Goal: Information Seeking & Learning: Learn about a topic

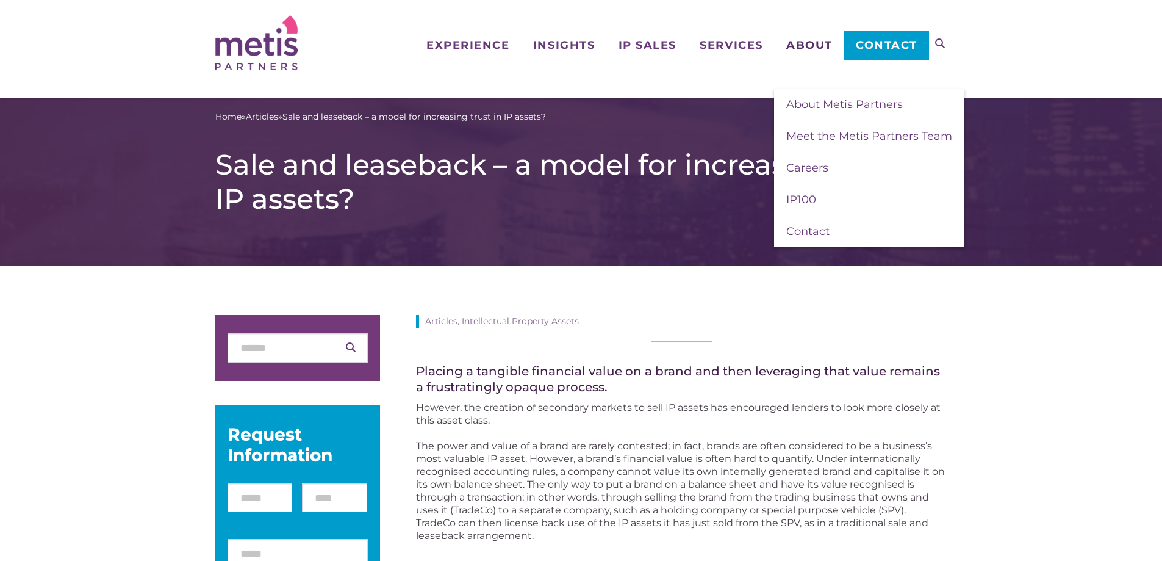
click at [824, 42] on span "About" at bounding box center [810, 45] width 46 height 11
click at [835, 104] on span "About Metis Partners" at bounding box center [845, 104] width 117 height 13
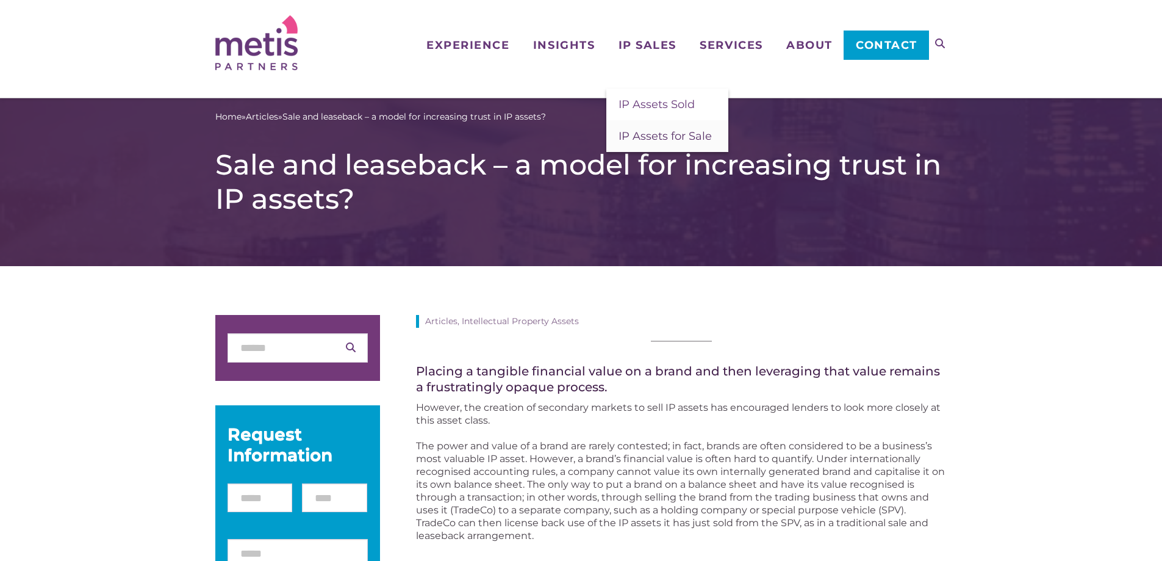
click at [651, 139] on span "IP Assets for Sale" at bounding box center [665, 135] width 93 height 13
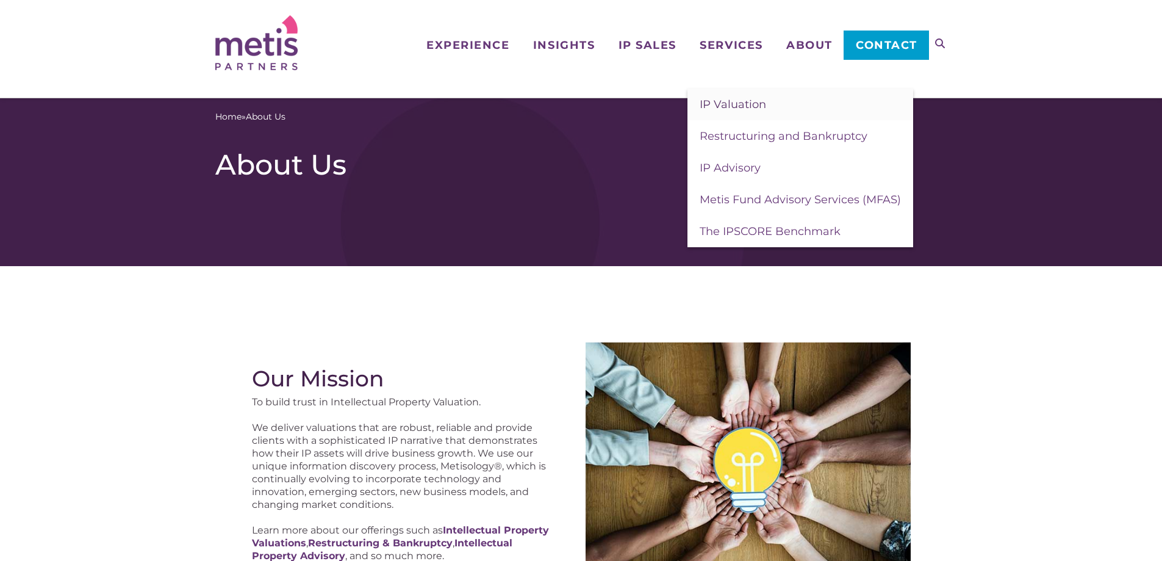
click at [735, 103] on span "IP Valuation" at bounding box center [733, 104] width 67 height 13
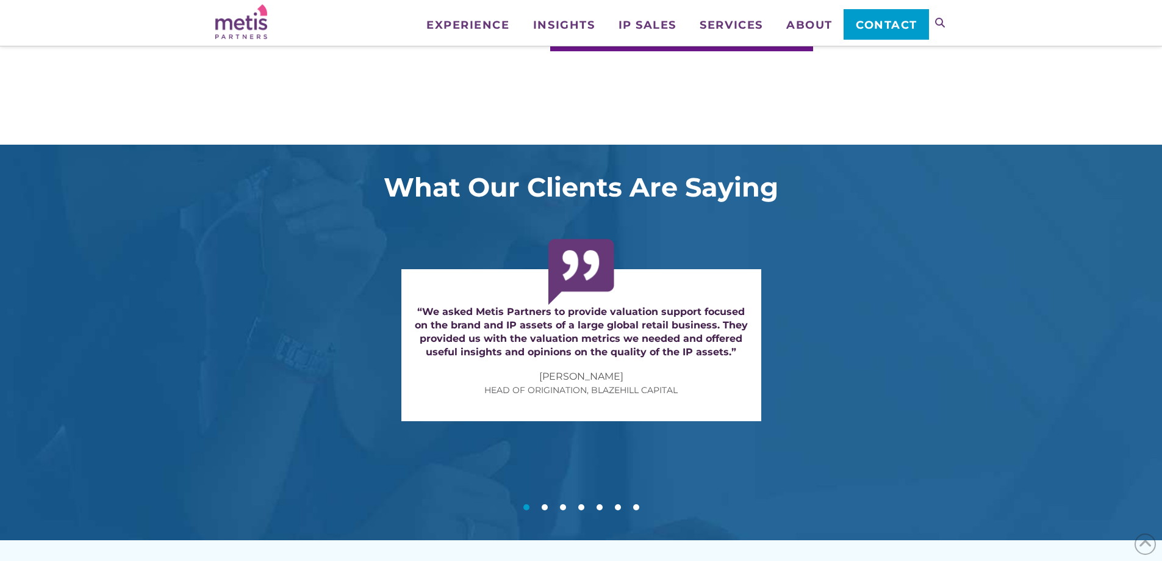
scroll to position [915, 0]
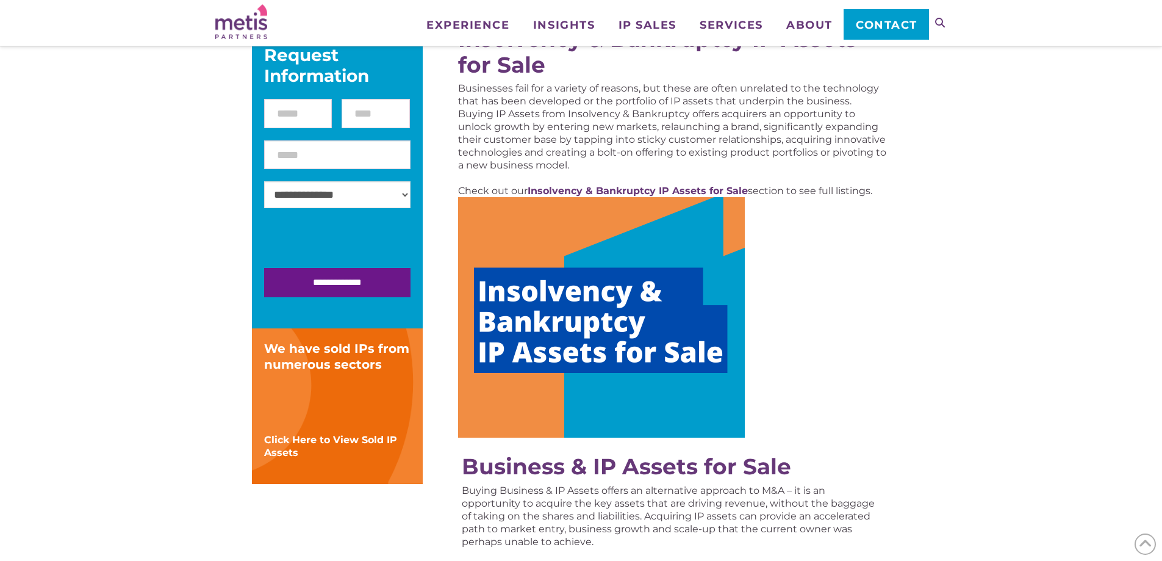
scroll to position [183, 0]
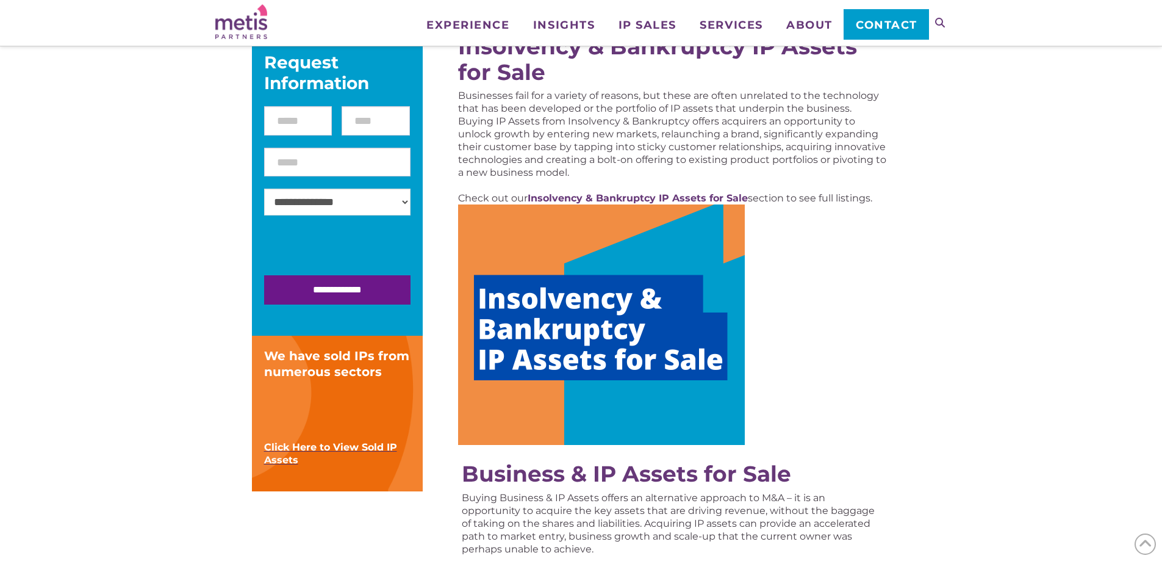
click at [304, 452] on strong "Click Here to View Sold IP Assets" at bounding box center [330, 453] width 133 height 24
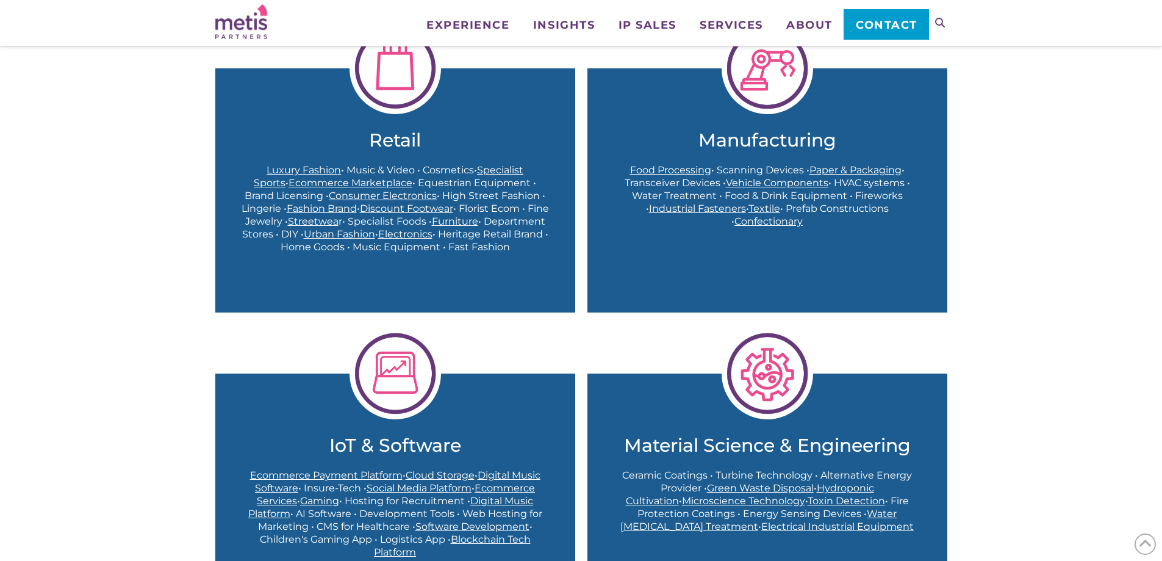
scroll to position [427, 0]
click at [289, 182] on span "Ecommerce Marketplace" at bounding box center [351, 183] width 124 height 12
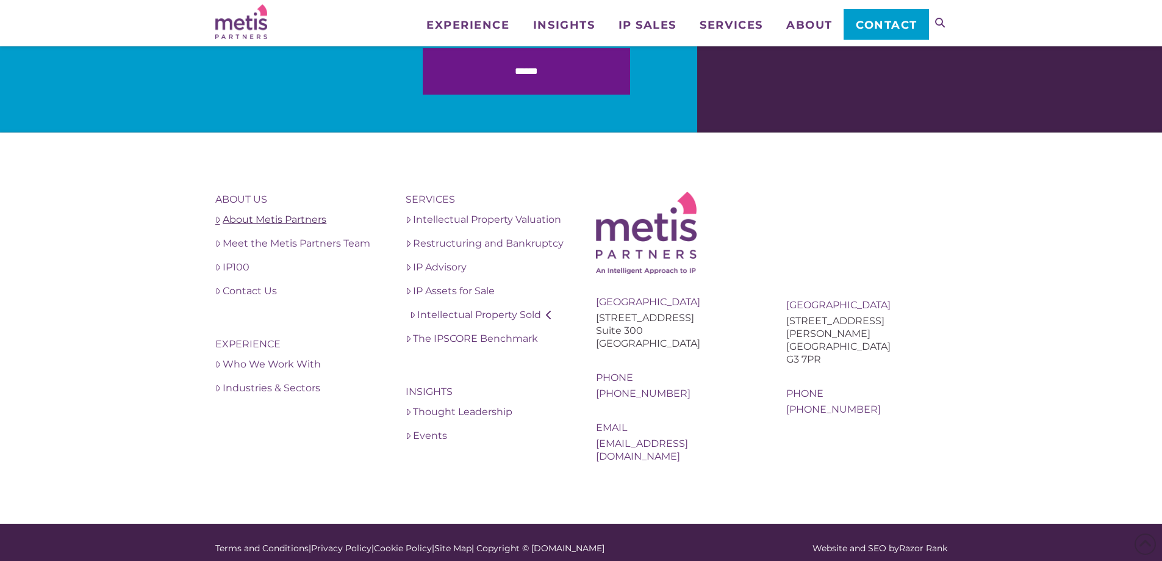
scroll to position [1868, 0]
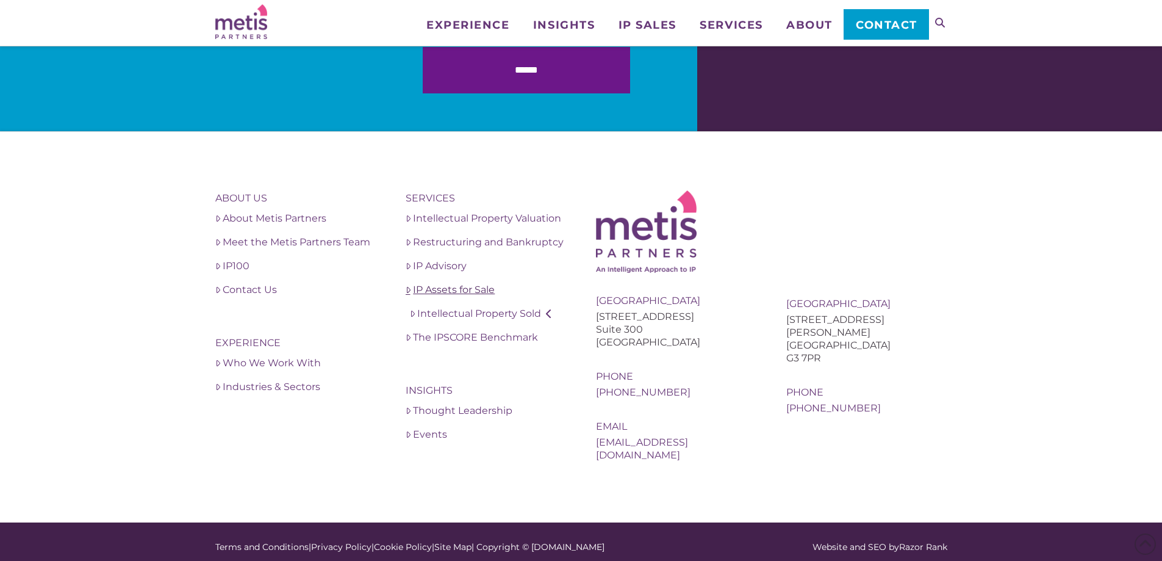
click at [437, 292] on link "IP Assets for Sale" at bounding box center [486, 290] width 161 height 15
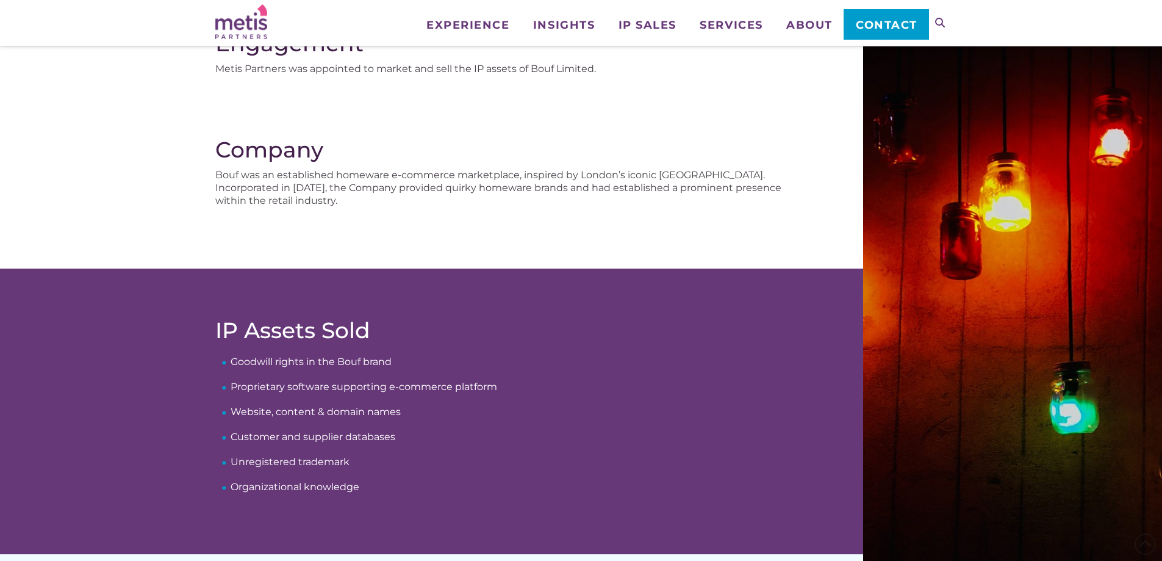
scroll to position [183, 0]
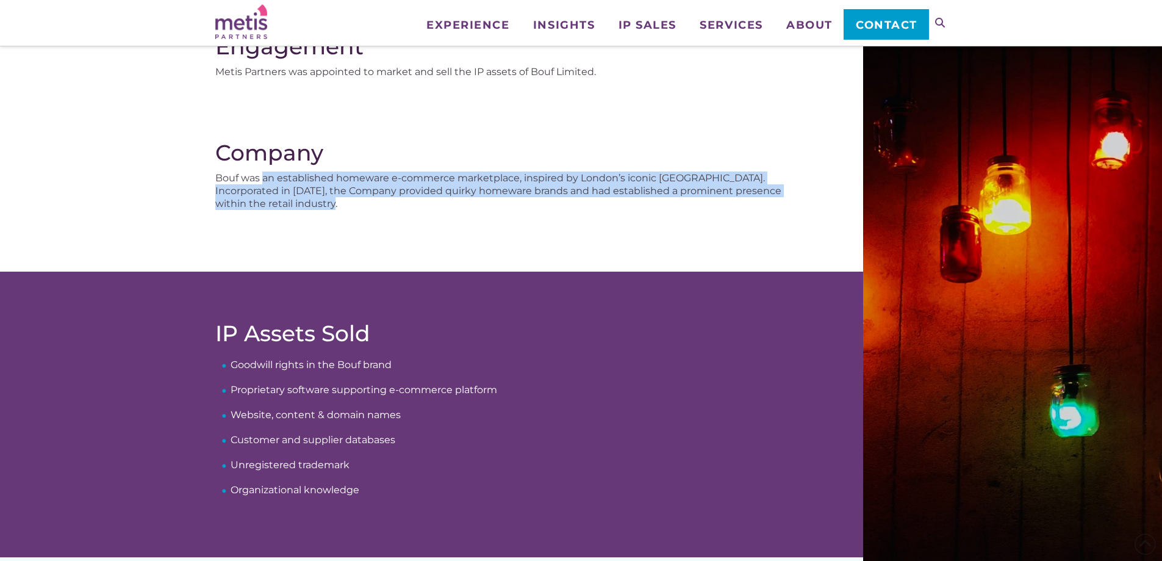
drag, startPoint x: 267, startPoint y: 179, endPoint x: 327, endPoint y: 213, distance: 69.1
click at [327, 213] on div "Company Bouf was an established homeware e-commerce marketplace, inspired by Lo…" at bounding box center [431, 206] width 863 height 132
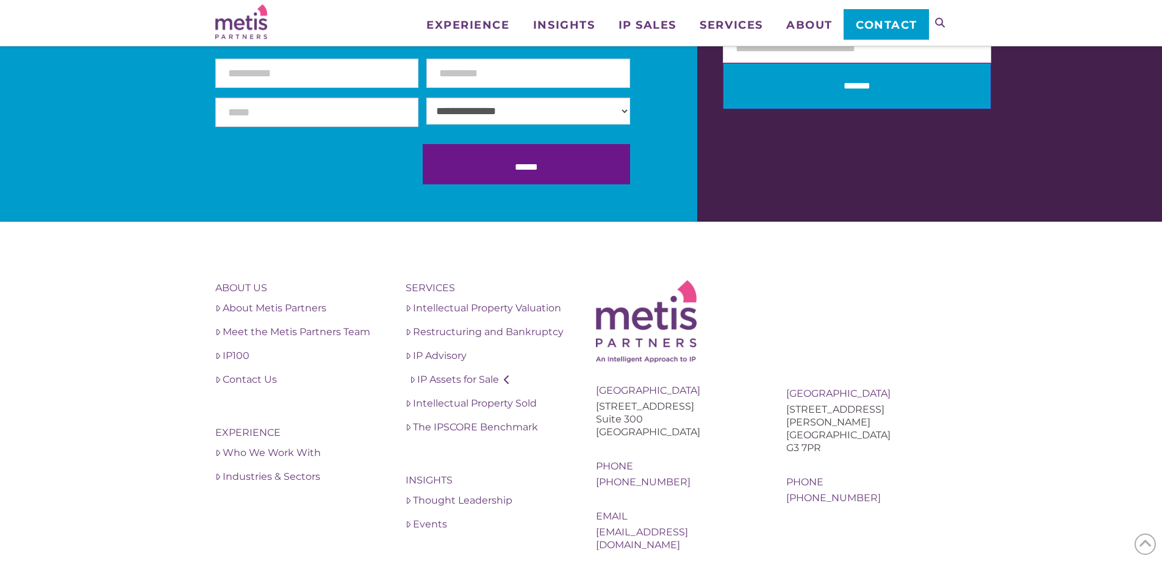
scroll to position [1831, 0]
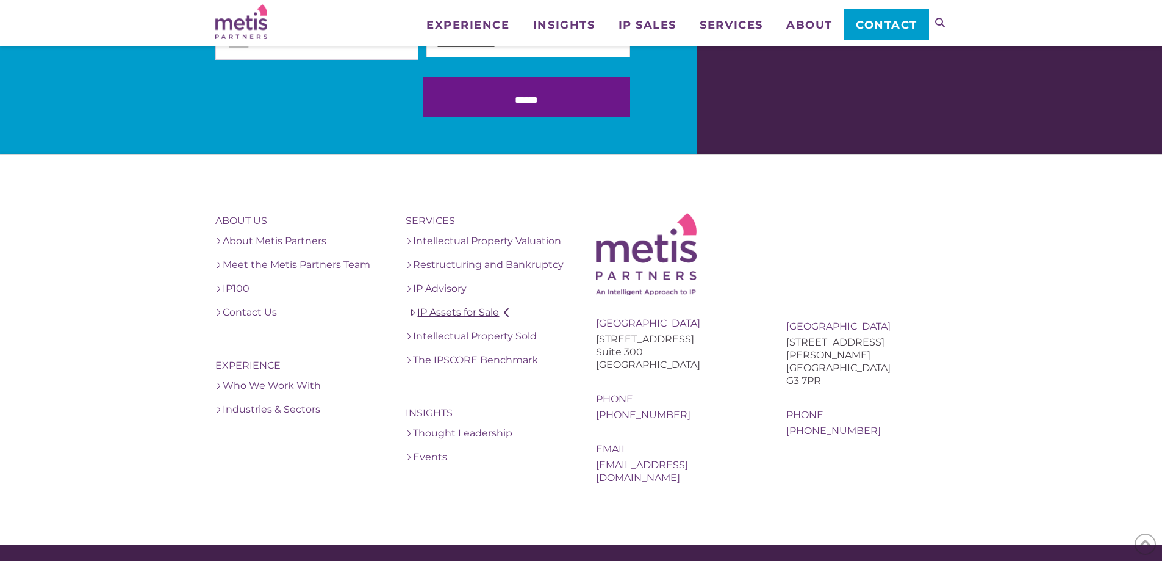
click at [441, 315] on link "IP Assets for Sale" at bounding box center [486, 312] width 161 height 15
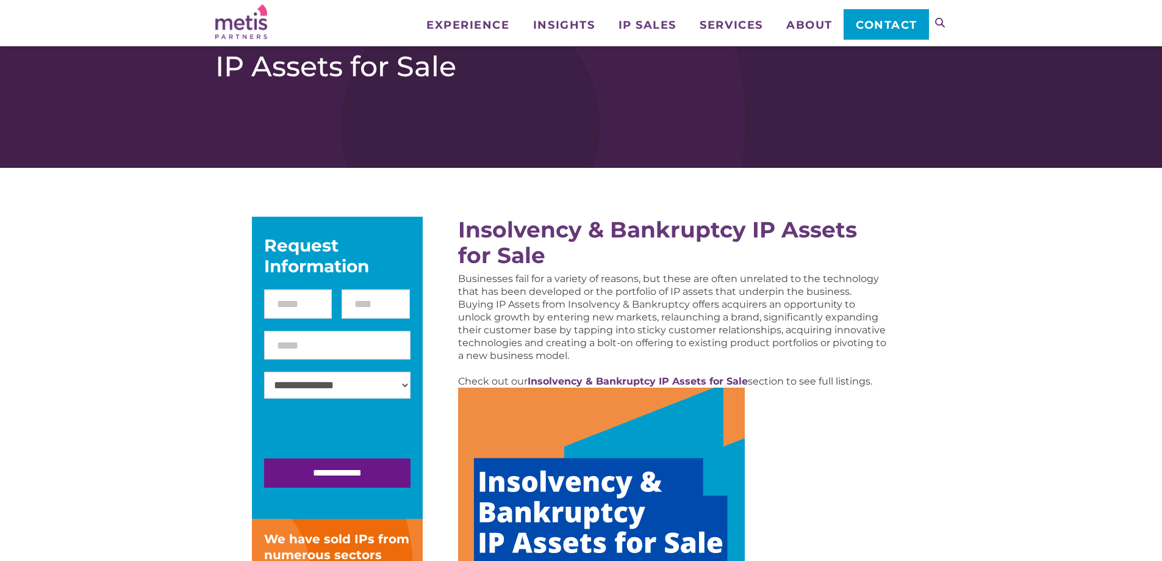
scroll to position [122, 0]
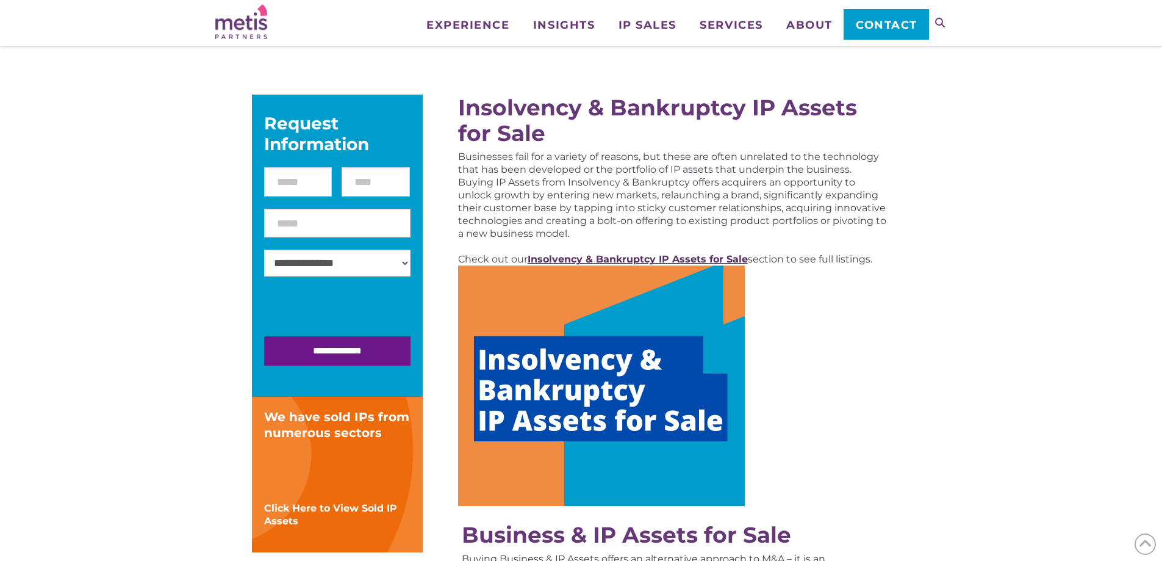
click at [677, 261] on strong "Insolvency & Bankruptcy IP Assets for Sale" at bounding box center [638, 259] width 220 height 12
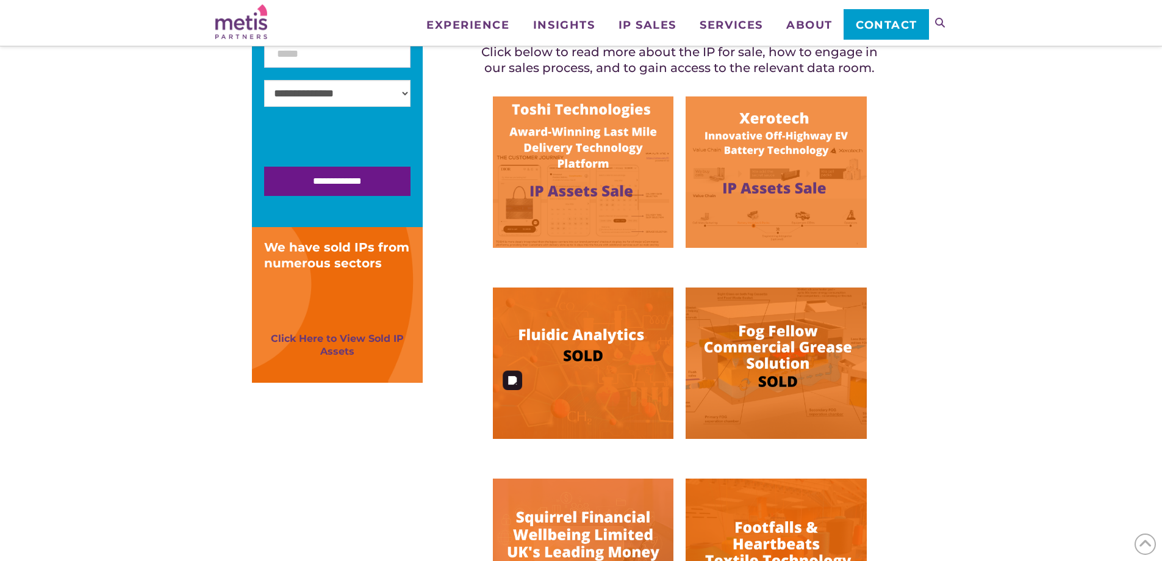
scroll to position [244, 0]
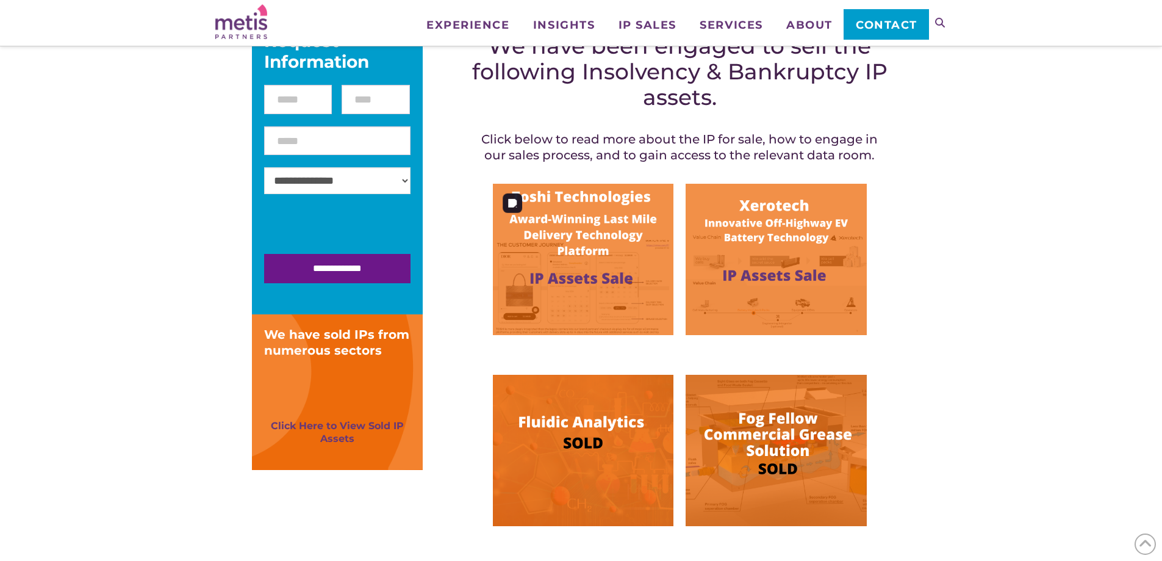
click at [598, 234] on img at bounding box center [583, 259] width 181 height 151
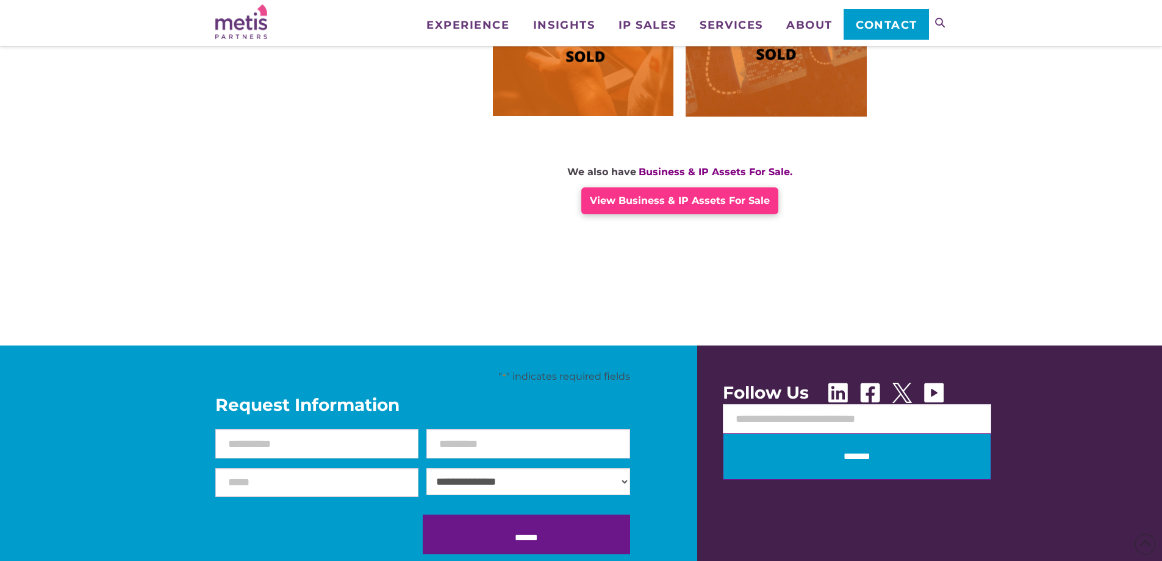
scroll to position [1037, 0]
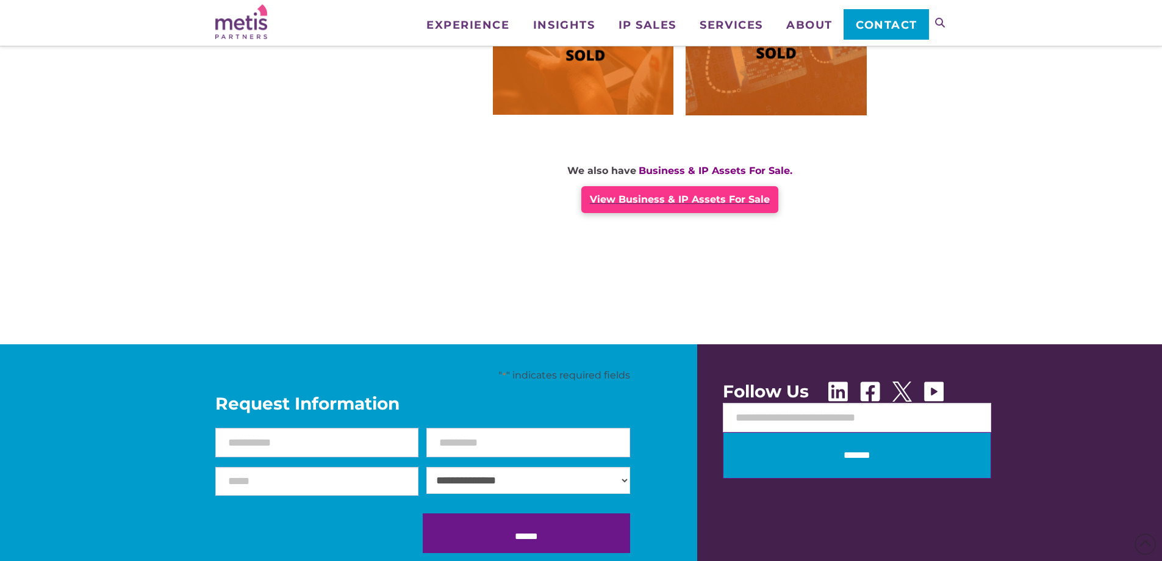
click at [638, 198] on span "View Business & IP Assets For Sale" at bounding box center [680, 199] width 180 height 12
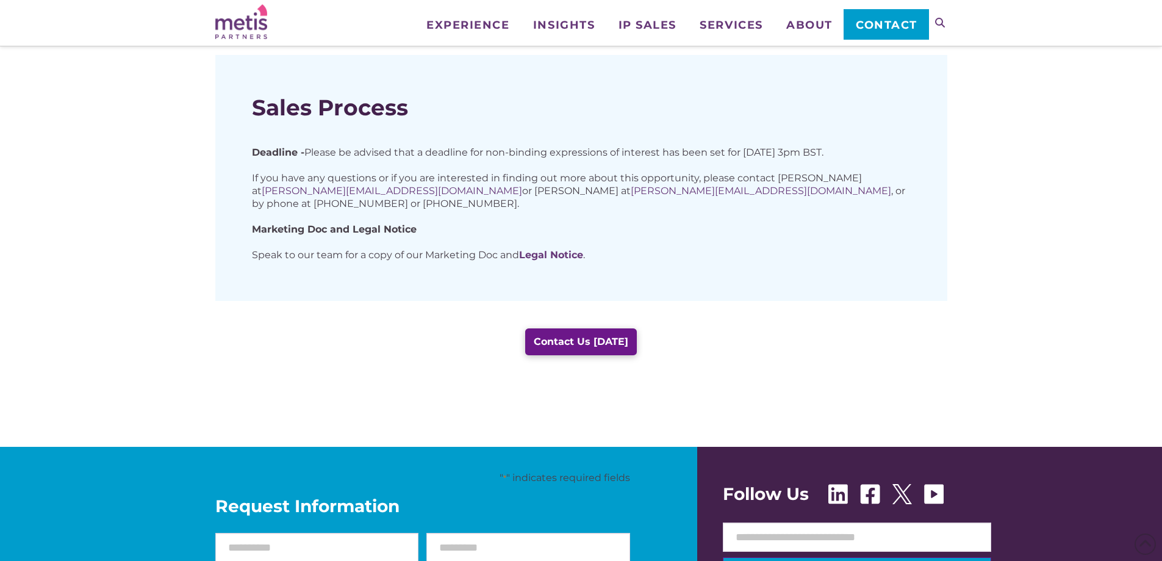
scroll to position [976, 0]
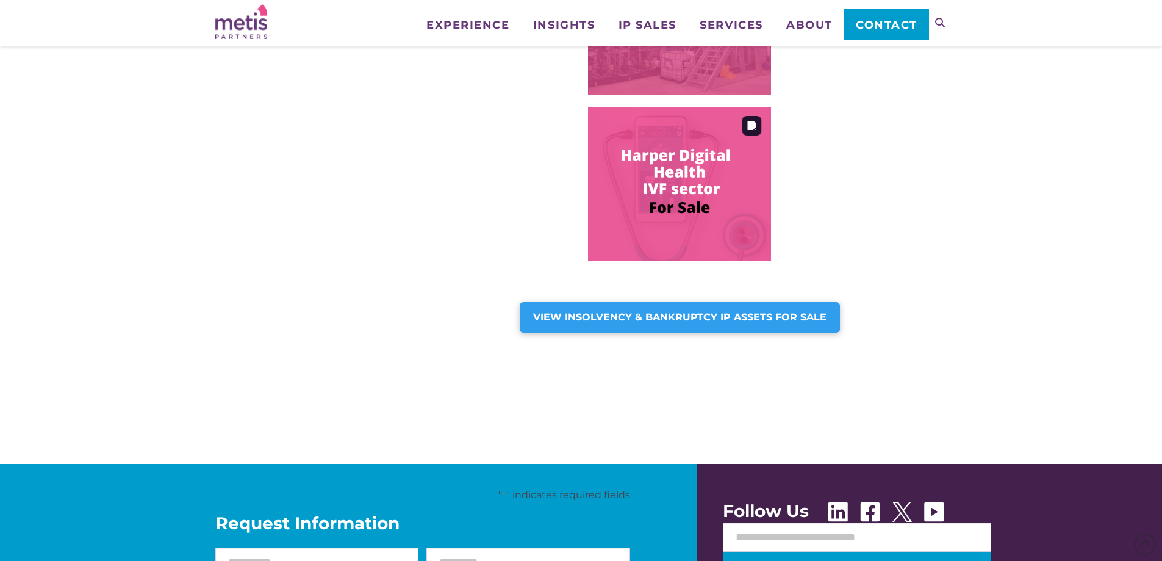
scroll to position [854, 0]
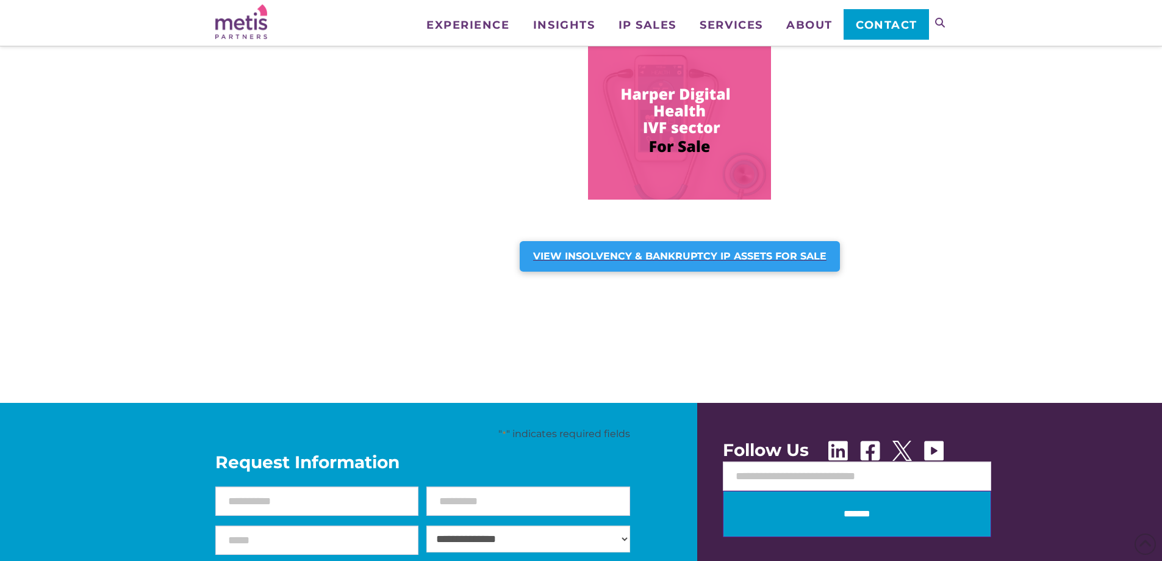
click at [652, 251] on strong "VIEW INSOLVENCY & BANKRUPTCY IP ASSETS FOR SALE" at bounding box center [679, 256] width 293 height 12
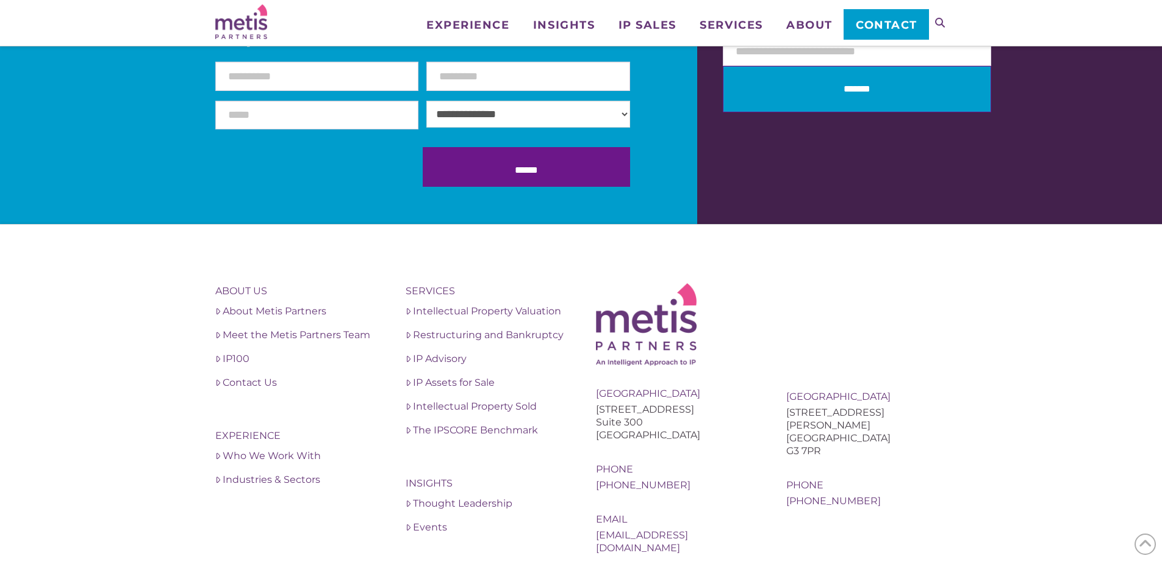
scroll to position [1435, 0]
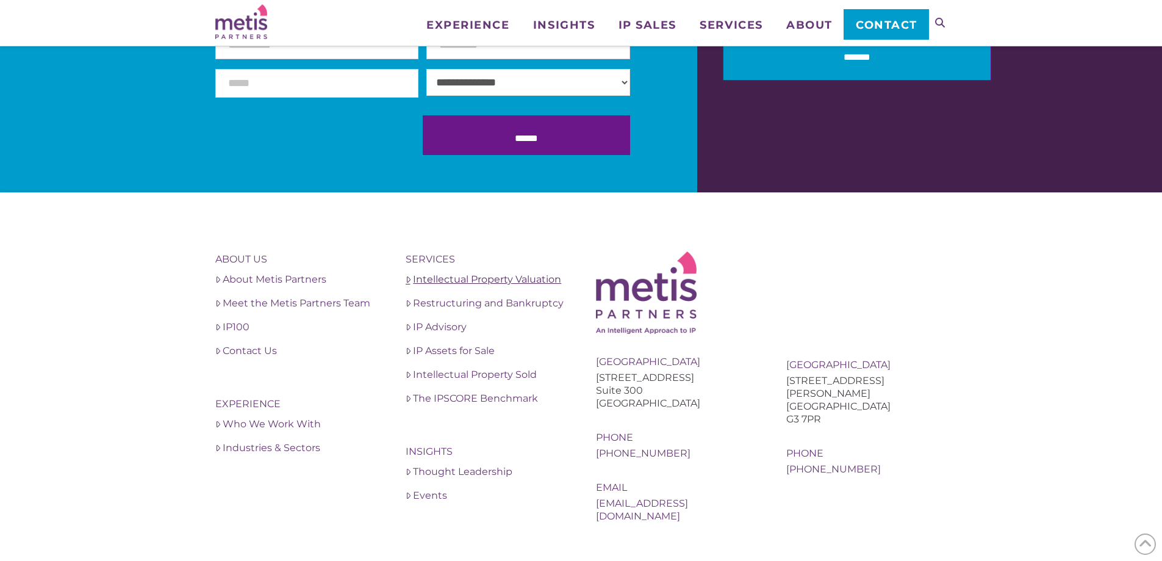
click at [436, 278] on link "Intellectual Property Valuation" at bounding box center [486, 279] width 161 height 15
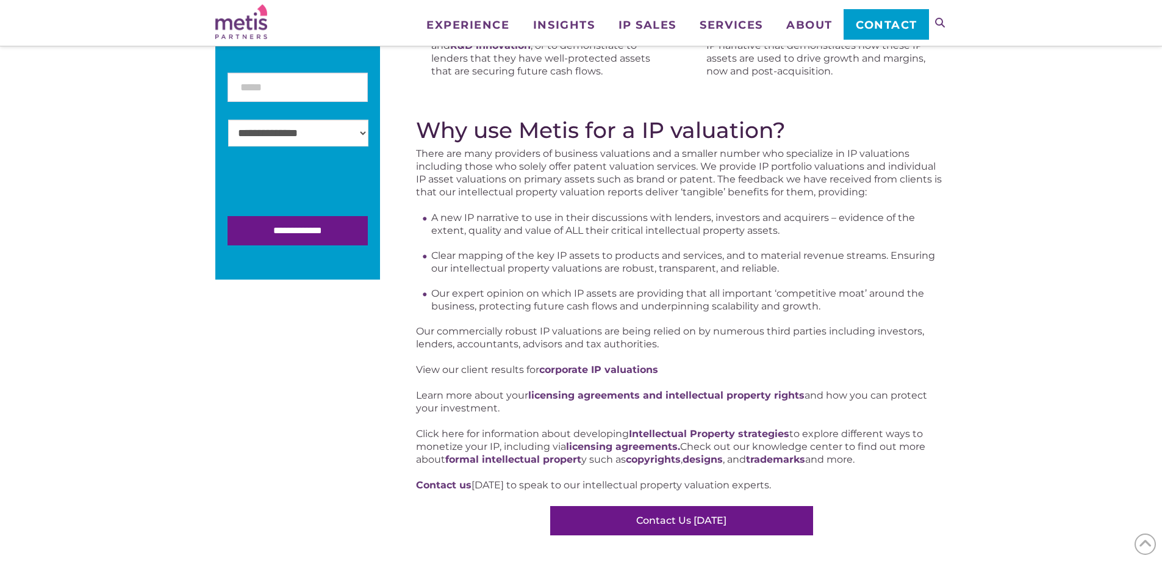
scroll to position [427, 0]
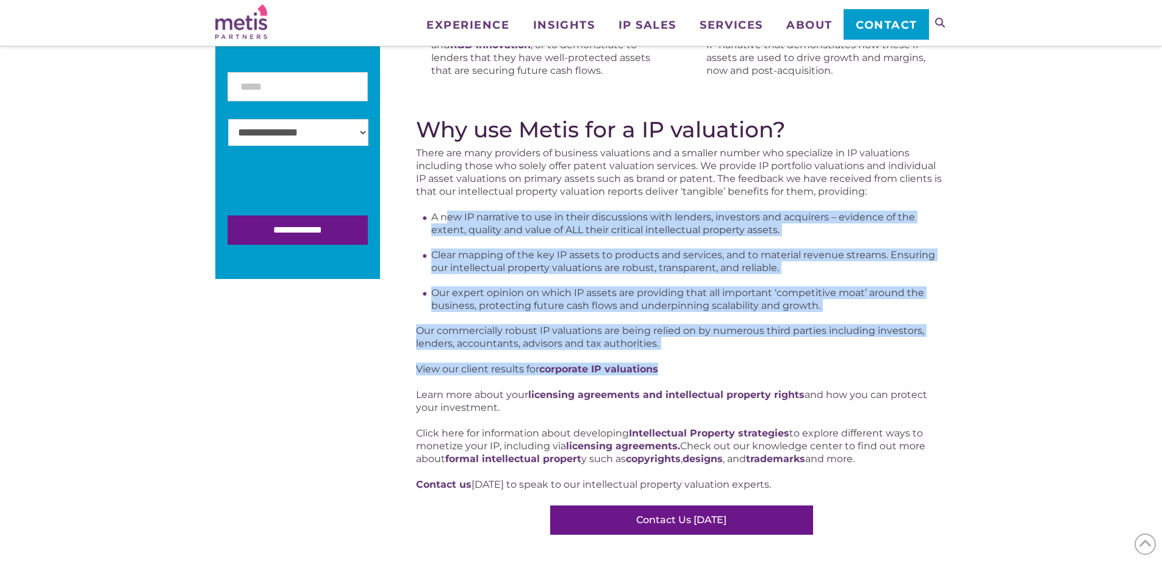
drag, startPoint x: 448, startPoint y: 211, endPoint x: 757, endPoint y: 358, distance: 341.2
click at [757, 358] on div "Why do I need an IP valuation? Why do I need an IP valuation? Are you developin…" at bounding box center [681, 176] width 531 height 719
